Goal: Task Accomplishment & Management: Manage account settings

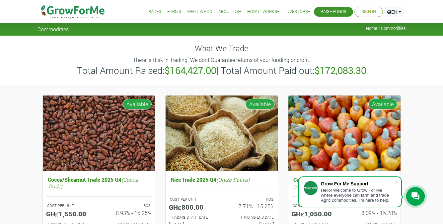
click at [372, 11] on link "Sign In" at bounding box center [369, 11] width 15 height 7
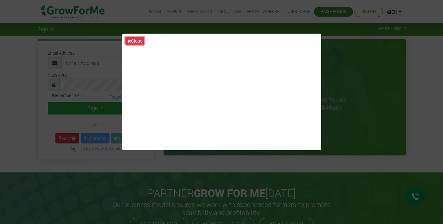
click at [137, 40] on button "Close" at bounding box center [135, 41] width 19 height 8
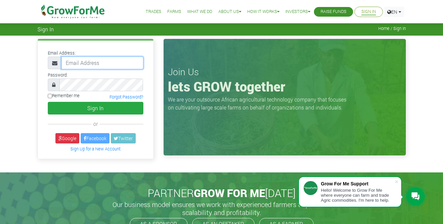
click at [114, 62] on input "email" at bounding box center [102, 62] width 82 height 13
click at [104, 64] on input "rkwadwoampofo@gmail.com" at bounding box center [102, 62] width 82 height 13
type input "kwadwoampoforichmond@gmail.com"
click at [48, 102] on button "Sign In" at bounding box center [96, 108] width 96 height 13
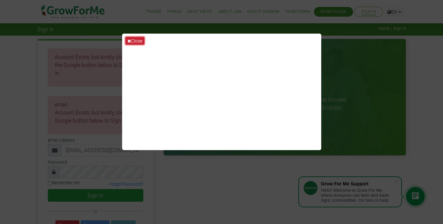
click at [134, 43] on button "Close" at bounding box center [135, 41] width 19 height 8
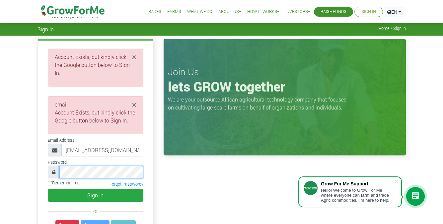
click at [48, 189] on button "Sign In" at bounding box center [96, 195] width 96 height 13
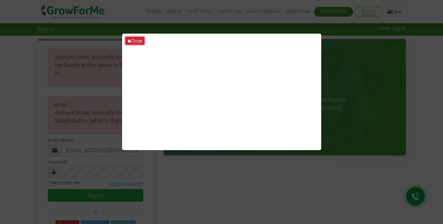
click at [133, 42] on button "Close" at bounding box center [135, 41] width 19 height 8
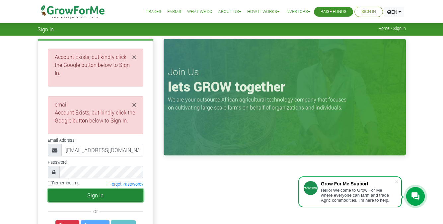
click at [81, 189] on button "Sign In" at bounding box center [96, 195] width 96 height 13
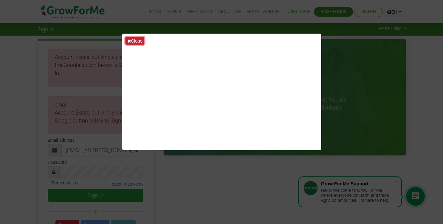
click at [134, 39] on button "Close" at bounding box center [135, 41] width 19 height 8
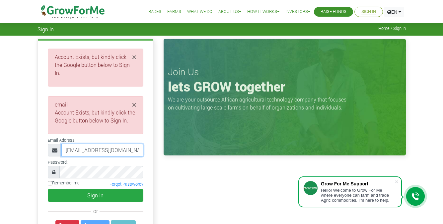
click at [118, 144] on input "[EMAIL_ADDRESS][DOMAIN_NAME]" at bounding box center [102, 150] width 82 height 13
drag, startPoint x: 118, startPoint y: 142, endPoint x: 73, endPoint y: 143, distance: 45.2
click at [73, 144] on input "[EMAIL_ADDRESS][DOMAIN_NAME]" at bounding box center [102, 150] width 82 height 13
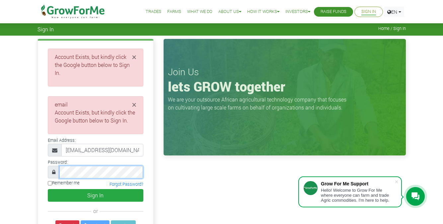
click at [48, 189] on button "Sign In" at bounding box center [96, 195] width 96 height 13
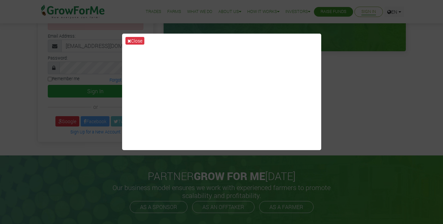
scroll to position [106, 0]
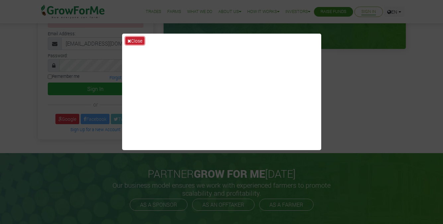
click at [133, 40] on button "Close" at bounding box center [135, 41] width 19 height 8
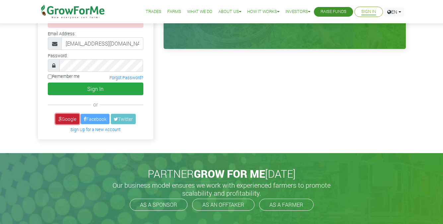
click at [74, 114] on link "Google" at bounding box center [67, 119] width 24 height 10
